Goal: Find contact information: Find contact information

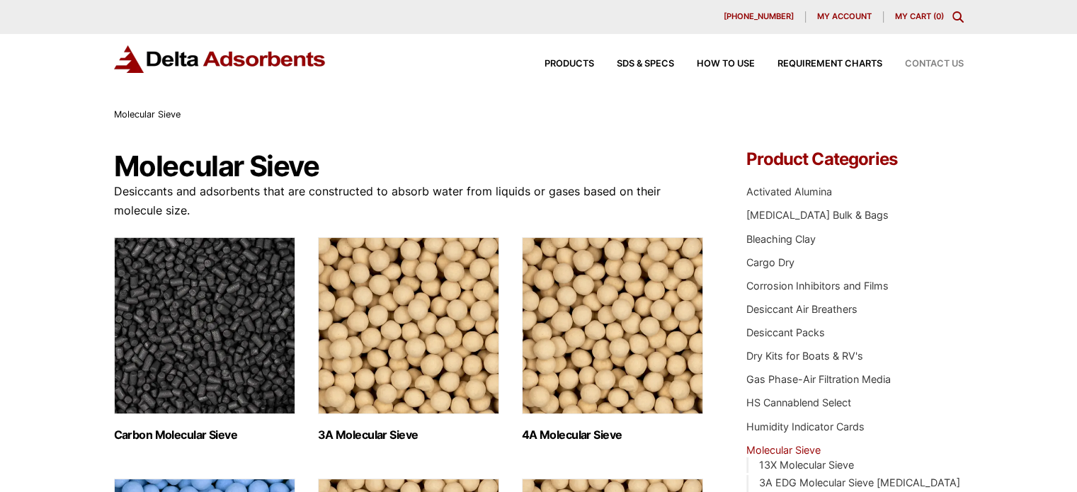
click at [929, 61] on span "Contact Us" at bounding box center [934, 64] width 59 height 9
